Goal: Task Accomplishment & Management: Manage account settings

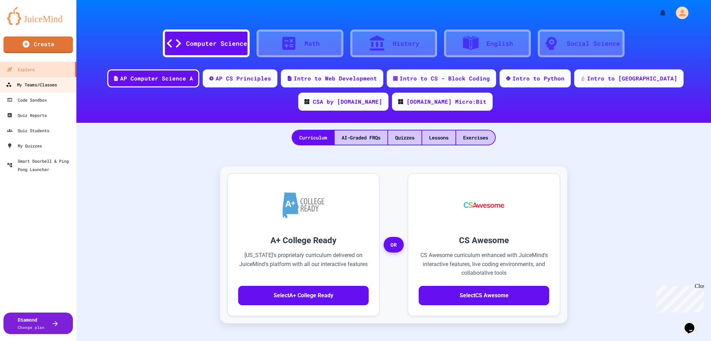
click at [40, 79] on link "My Teams/Classes" at bounding box center [38, 85] width 79 height 16
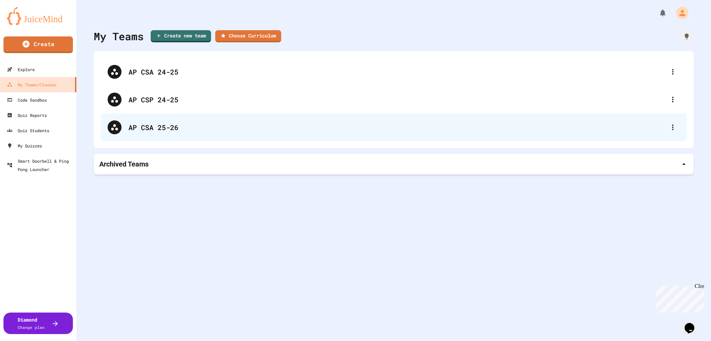
click at [168, 127] on div "AP CSA 25-26" at bounding box center [397, 127] width 538 height 10
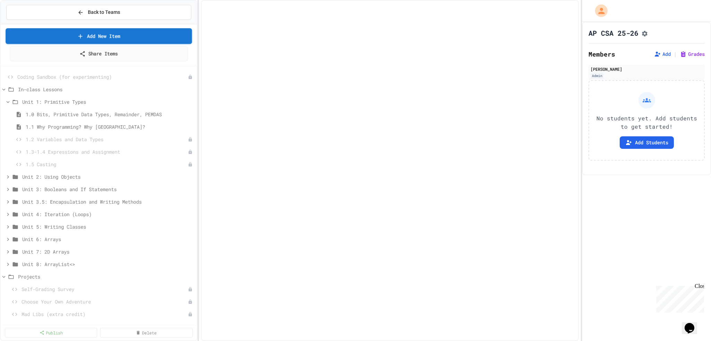
click at [138, 39] on link "Add New Item" at bounding box center [99, 36] width 186 height 16
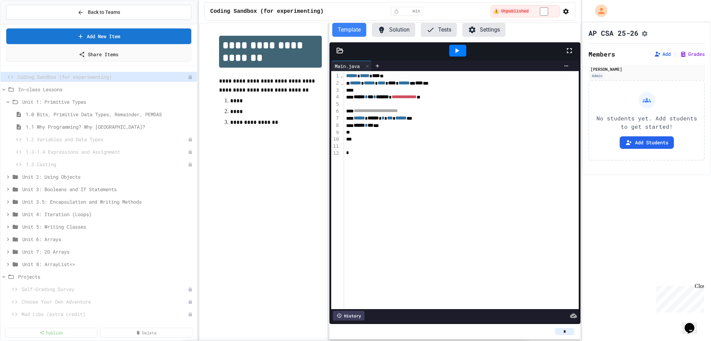
scroll to position [247, 0]
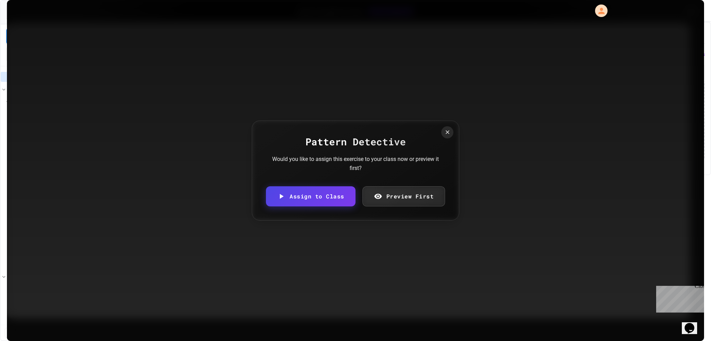
click at [399, 194] on link "Preview First" at bounding box center [404, 196] width 83 height 20
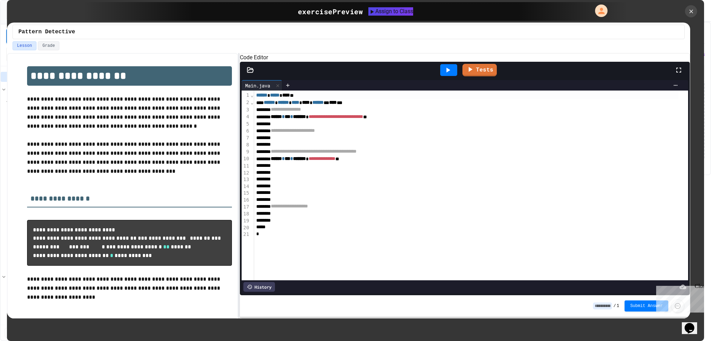
scroll to position [40, 0]
click at [694, 15] on div at bounding box center [691, 11] width 15 height 15
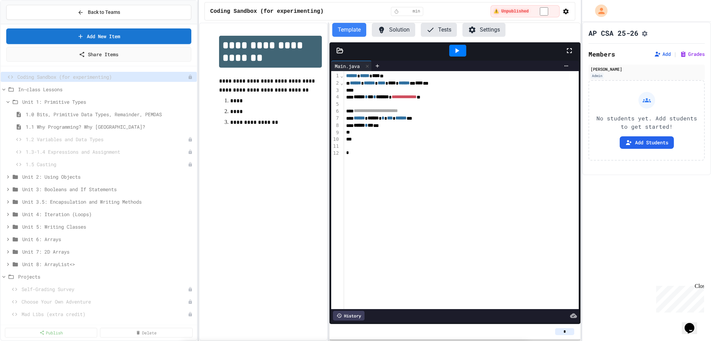
scroll to position [28, 0]
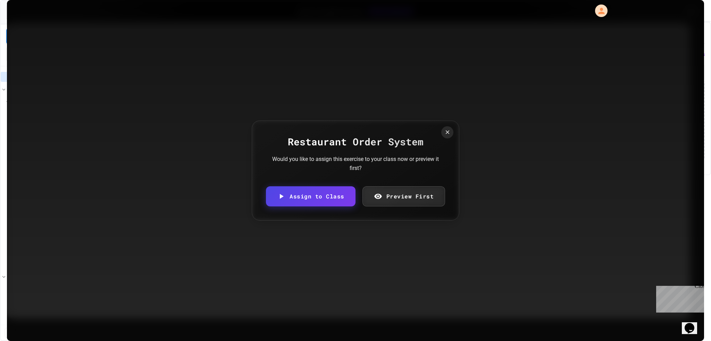
click at [407, 205] on link "Preview First" at bounding box center [404, 196] width 83 height 20
click at [410, 195] on link "Preview First" at bounding box center [404, 196] width 83 height 20
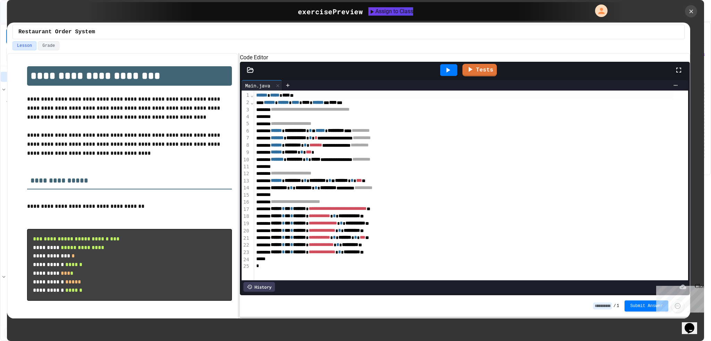
scroll to position [0, 0]
click at [689, 10] on icon at bounding box center [692, 12] width 8 height 8
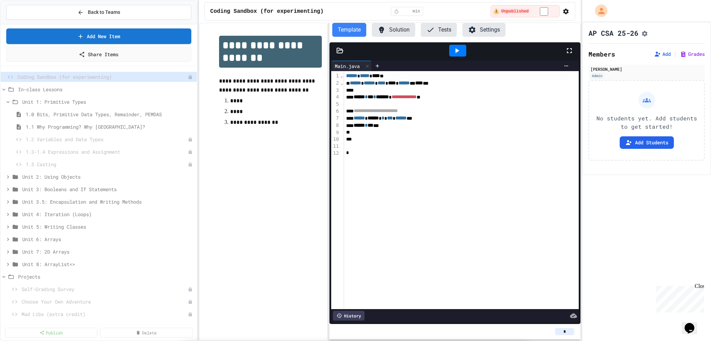
click at [131, 36] on link "Add New Item" at bounding box center [98, 35] width 187 height 16
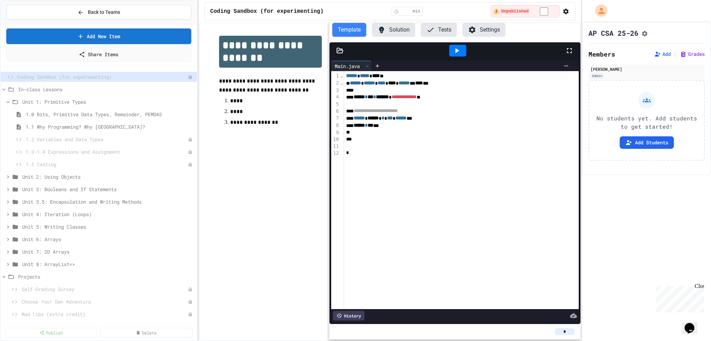
click at [686, 324] on div "Opens Chat This icon Opens the chat window." at bounding box center [689, 328] width 11 height 11
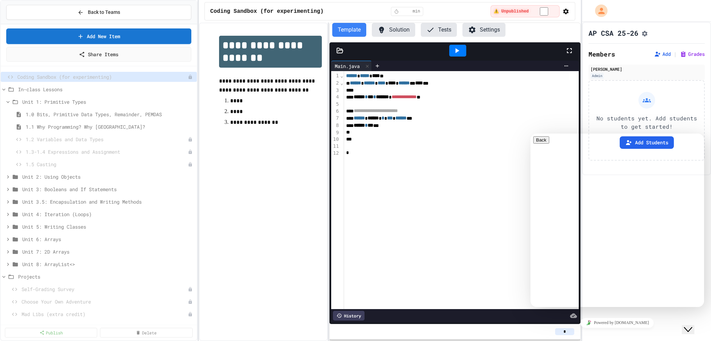
click at [570, 332] on div "Rate this chat Upload File Insert emoji" at bounding box center [617, 342] width 168 height 21
click at [565, 332] on textarea at bounding box center [560, 335] width 54 height 6
type textarea "**********"
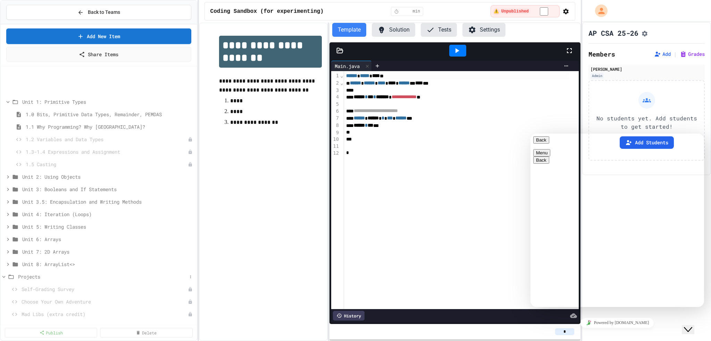
scroll to position [39, 0]
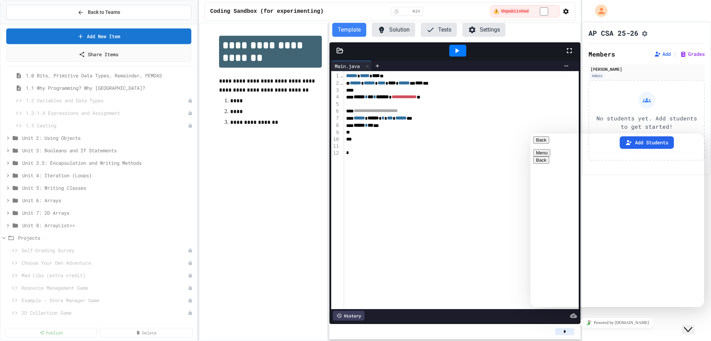
click at [397, 147] on div at bounding box center [461, 146] width 235 height 7
click at [398, 167] on div "**********" at bounding box center [461, 190] width 235 height 238
click at [427, 131] on div at bounding box center [456, 132] width 225 height 7
click at [421, 165] on div "**********" at bounding box center [461, 190] width 235 height 238
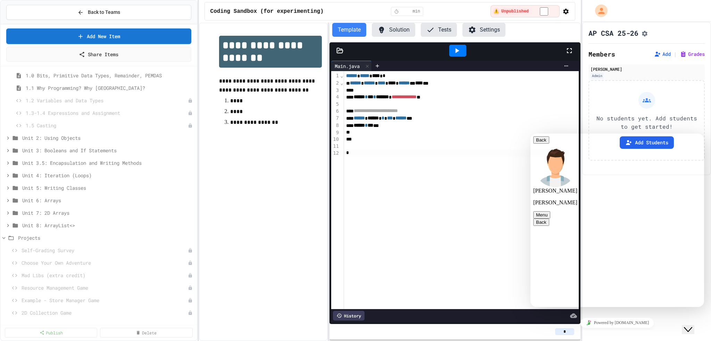
type textarea "**********"
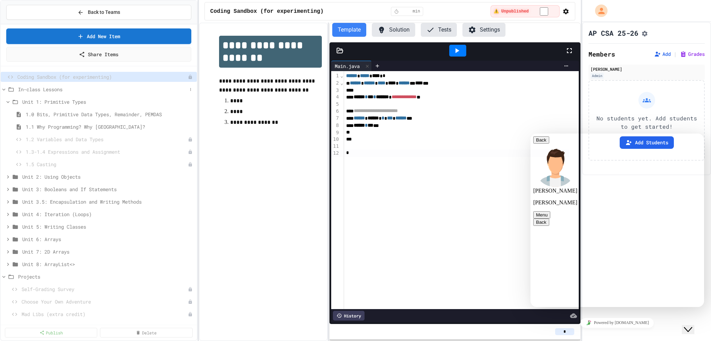
click at [4, 88] on icon at bounding box center [4, 89] width 6 height 6
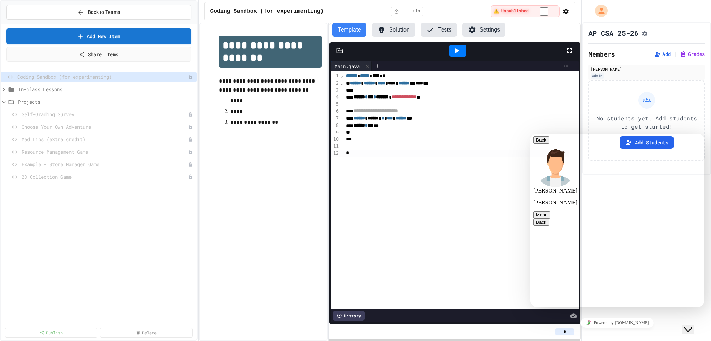
click at [4, 88] on icon at bounding box center [4, 89] width 6 height 6
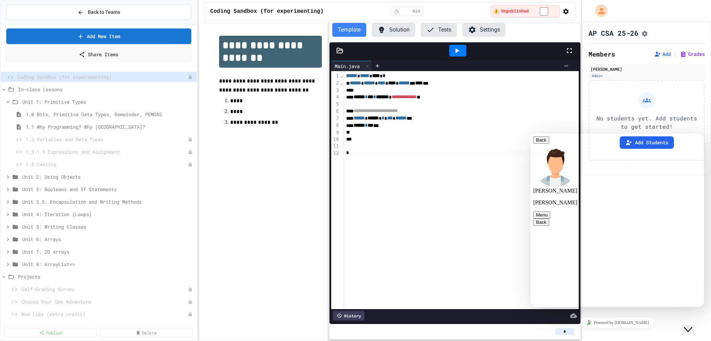
click at [364, 120] on span "******" at bounding box center [359, 118] width 11 height 5
click at [402, 127] on div "****** * *** ***" at bounding box center [456, 125] width 225 height 7
type textarea "**********"
click at [648, 34] on icon "Assignment Settings" at bounding box center [644, 33] width 7 height 7
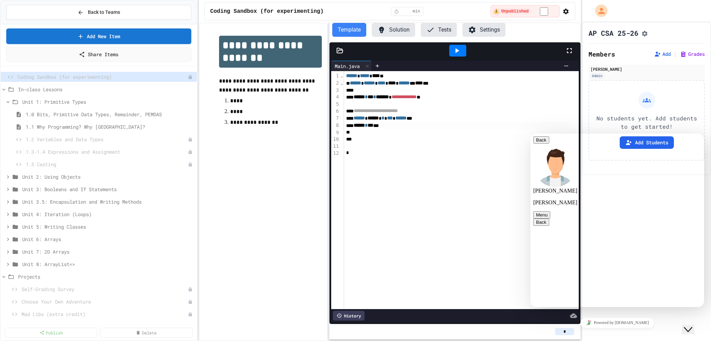
scroll to position [408, 0]
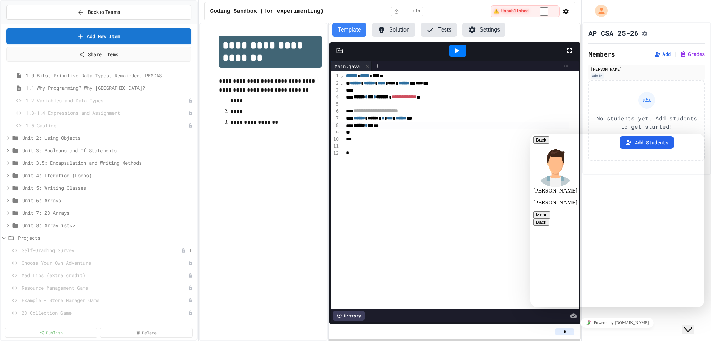
click at [87, 255] on div "Self-Grading Survey" at bounding box center [99, 251] width 196 height 10
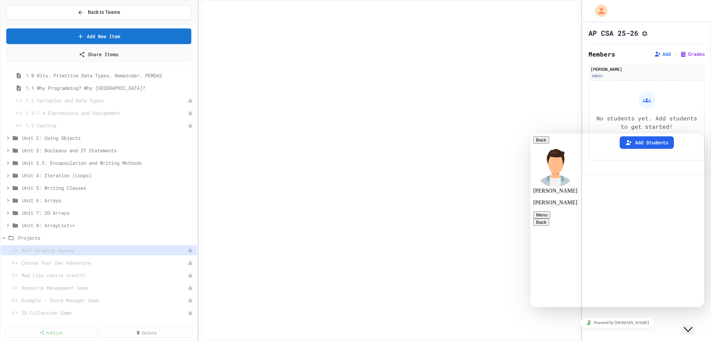
scroll to position [33, 0]
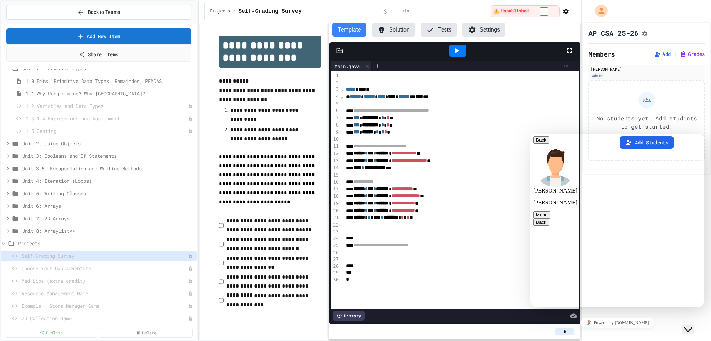
click at [567, 13] on icon "button" at bounding box center [566, 11] width 7 height 7
click at [564, 341] on div at bounding box center [355, 342] width 711 height 0
click at [646, 33] on icon "Assignment Settings" at bounding box center [645, 34] width 6 height 6
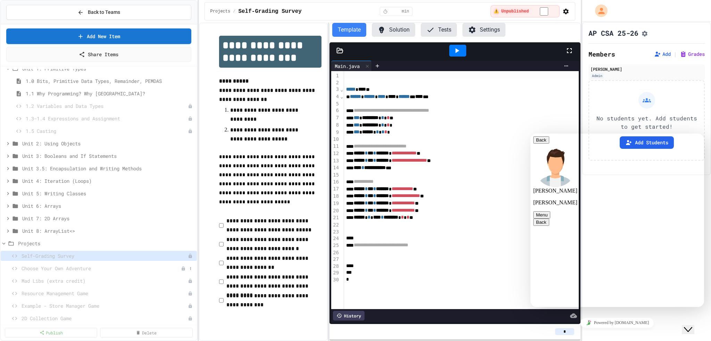
click at [99, 269] on span "Choose Your Own Adventure" at bounding box center [101, 268] width 159 height 7
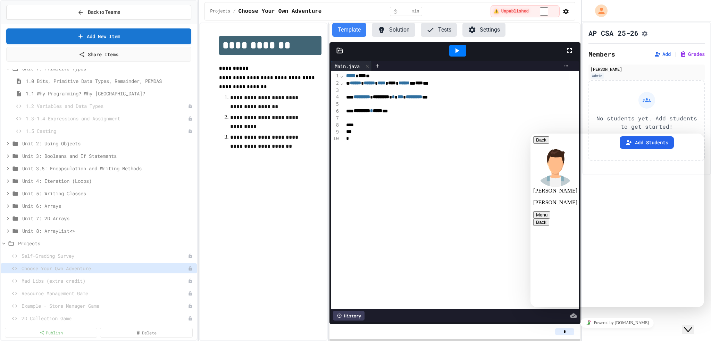
click at [567, 10] on icon "button" at bounding box center [566, 11] width 7 height 7
click at [685, 341] on div at bounding box center [355, 342] width 711 height 0
click at [648, 31] on icon "Assignment Settings" at bounding box center [644, 33] width 7 height 7
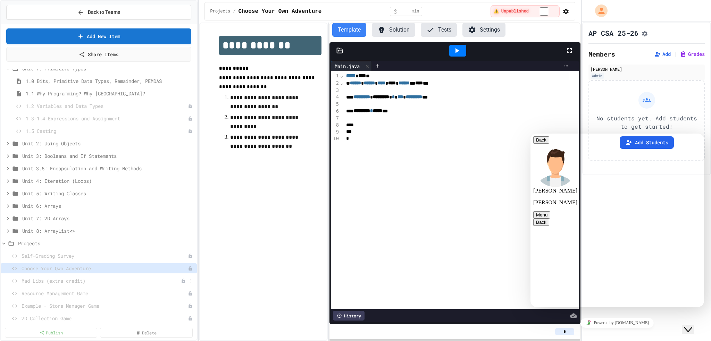
click at [79, 278] on span "Mad Libs (extra credit)" at bounding box center [101, 280] width 159 height 7
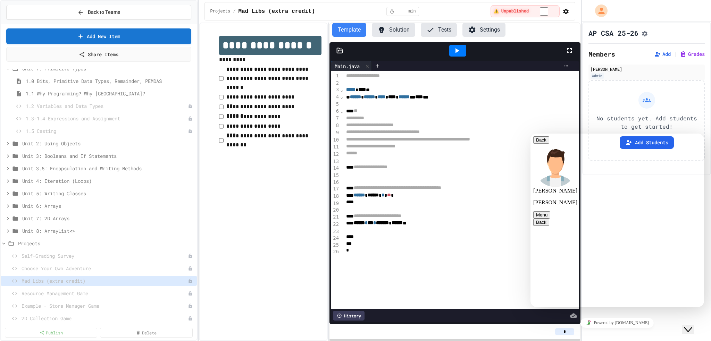
click at [646, 30] on button "Assignment Settings" at bounding box center [644, 33] width 7 height 8
click at [107, 255] on span "Self-Grading Survey" at bounding box center [101, 255] width 159 height 7
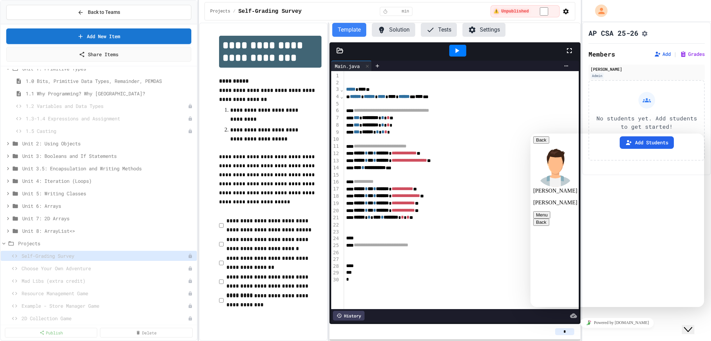
click at [646, 35] on icon "Assignment Settings" at bounding box center [645, 34] width 6 height 6
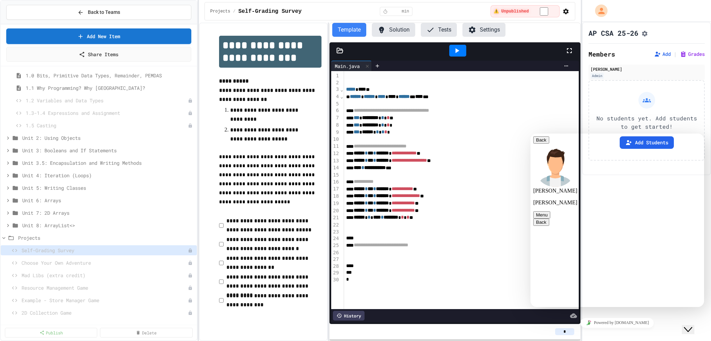
scroll to position [53, 0]
click at [82, 10] on icon at bounding box center [80, 12] width 6 height 6
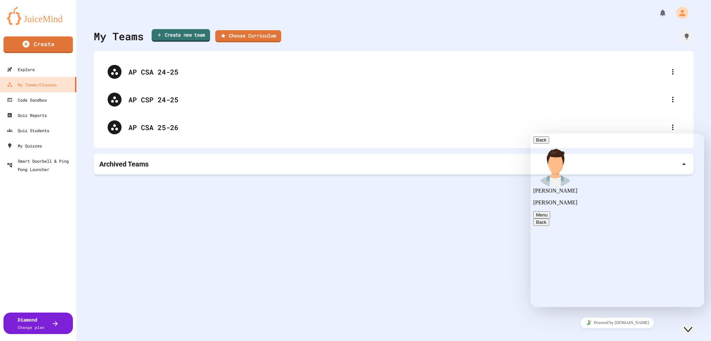
click at [173, 38] on link "Create new team" at bounding box center [181, 35] width 59 height 13
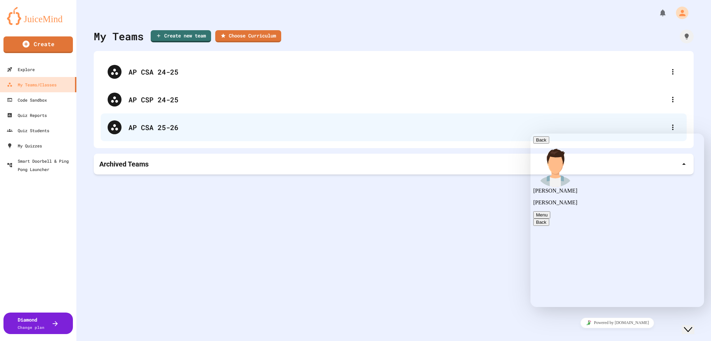
click at [228, 128] on div "AP CSA 25-26" at bounding box center [397, 127] width 538 height 10
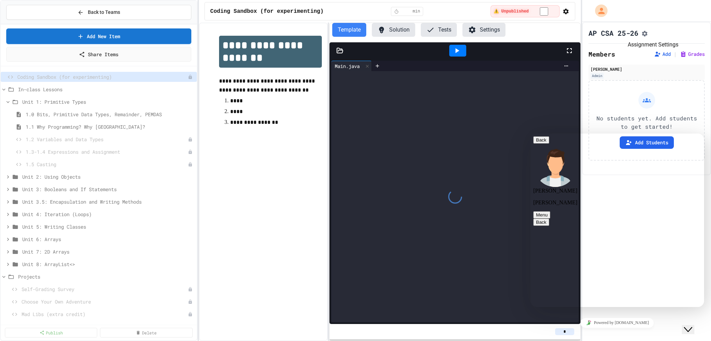
click at [648, 34] on icon "Assignment Settings" at bounding box center [645, 34] width 6 height 6
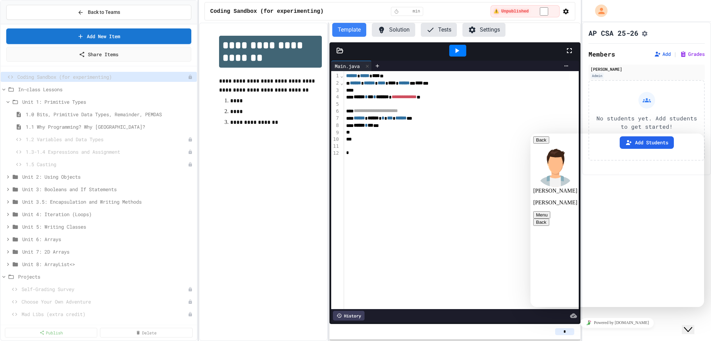
type input "**********"
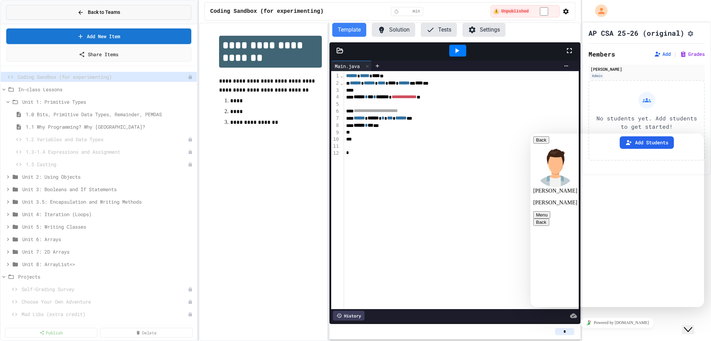
click at [82, 10] on icon at bounding box center [80, 12] width 6 height 6
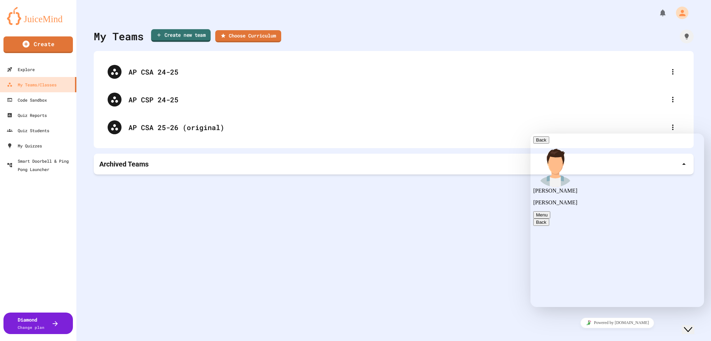
click at [181, 32] on link "Create new team" at bounding box center [181, 35] width 60 height 13
type input "**********"
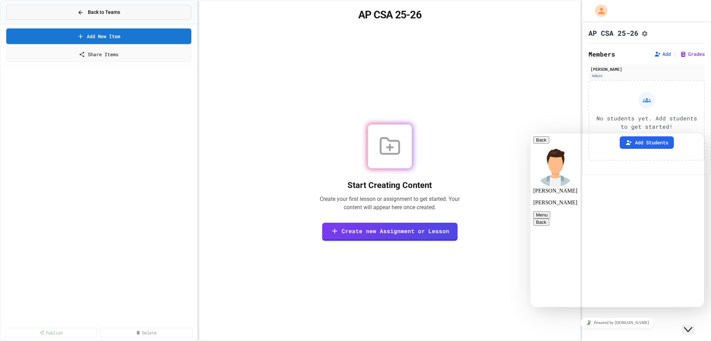
click at [83, 15] on icon at bounding box center [80, 12] width 6 height 6
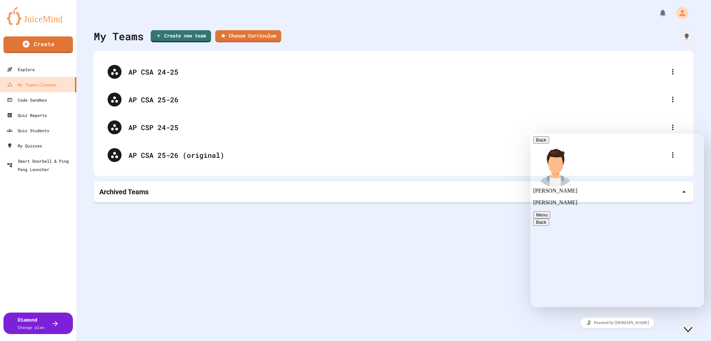
click at [548, 213] on span "secondary" at bounding box center [548, 215] width 0 height 5
click at [693, 219] on div "Change Name Email transcript Sound On Pop out widget End this chat session Add …" at bounding box center [617, 226] width 168 height 15
click at [696, 110] on div "My Teams Create new team Choose Curriculum AP CSA 24-25 AP CSA 25-26 AP CSP 24-…" at bounding box center [393, 170] width 635 height 341
click at [692, 326] on div "Close Chat This icon closes the chat window." at bounding box center [688, 330] width 8 height 8
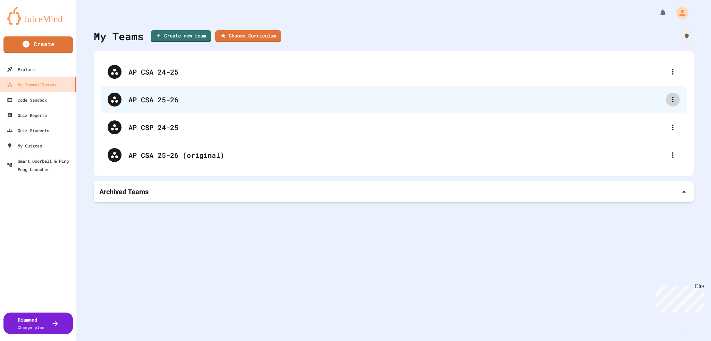
click at [669, 101] on icon at bounding box center [673, 99] width 8 height 8
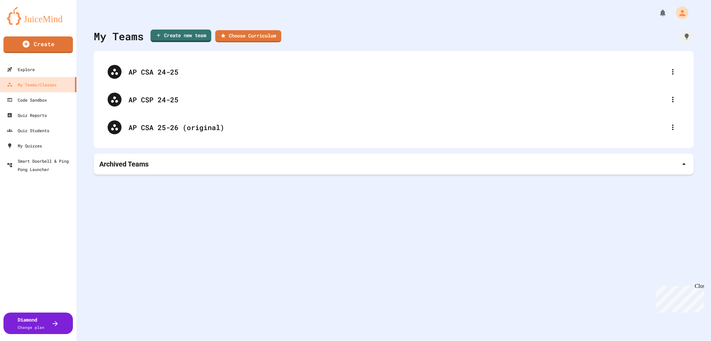
click at [178, 38] on link "Create new team" at bounding box center [180, 36] width 61 height 13
click at [245, 38] on link "Choose Curriculum" at bounding box center [248, 35] width 64 height 13
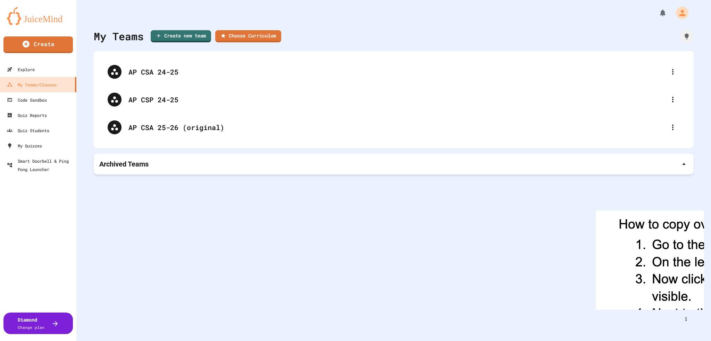
click at [684, 334] on img "Chat widget" at bounding box center [684, 334] width 0 height 0
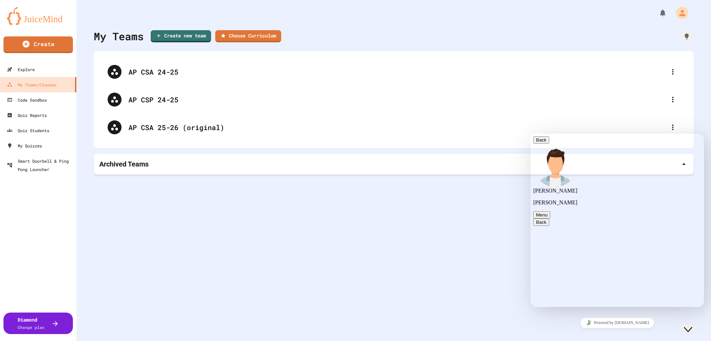
scroll to position [90, 0]
type textarea "**********"
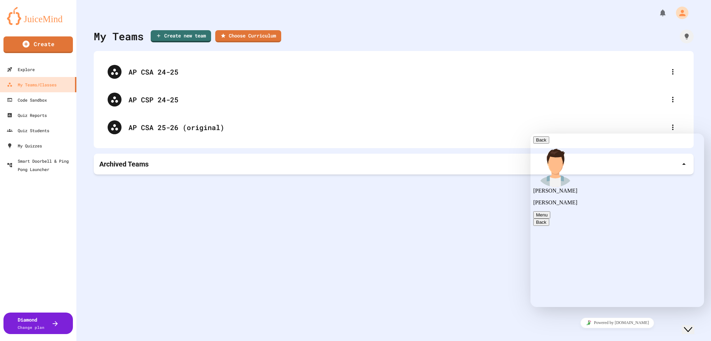
scroll to position [133, 0]
type input "**********"
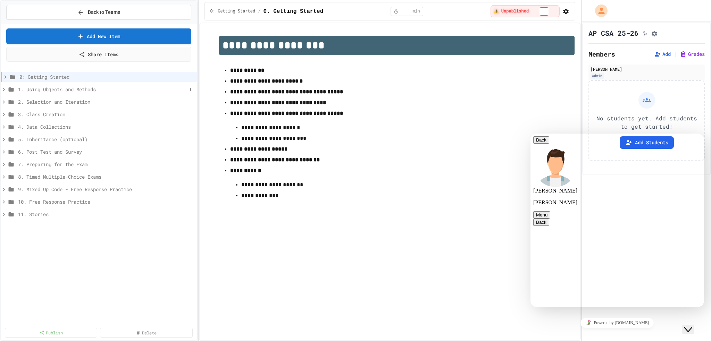
click at [53, 90] on span "1. Using Objects and Methods" at bounding box center [102, 89] width 169 height 7
click at [99, 168] on div "1.4. Assignment and Input" at bounding box center [99, 164] width 196 height 10
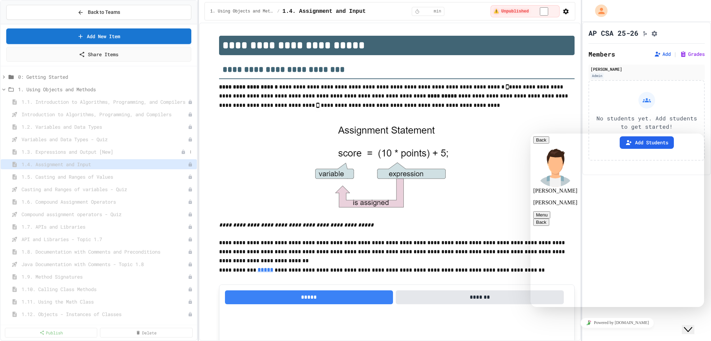
click at [101, 150] on span "1.3. Expressions and Output [New]" at bounding box center [101, 151] width 159 height 7
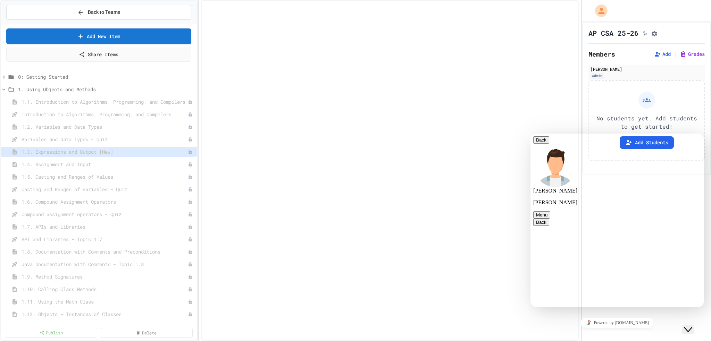
select select "***"
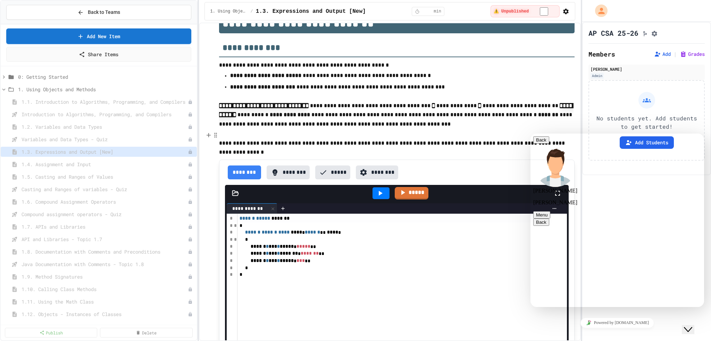
scroll to position [22, 0]
click at [541, 144] on button "Back" at bounding box center [541, 139] width 16 height 7
click at [692, 327] on icon "Chat widget" at bounding box center [688, 329] width 8 height 5
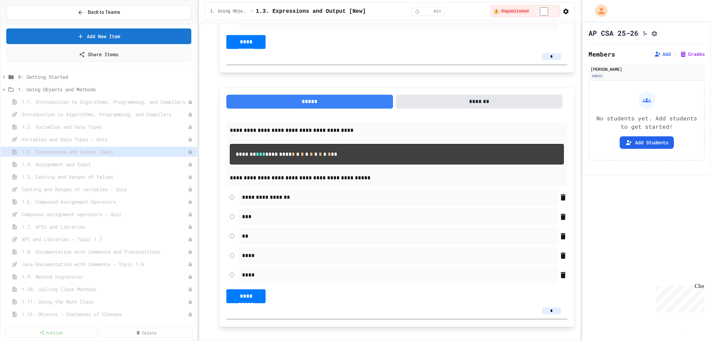
scroll to position [4501, 0]
